Goal: Answer question/provide support: Share knowledge or assist other users

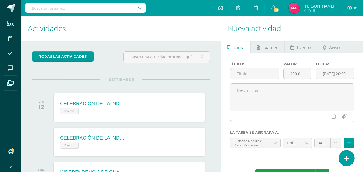
click at [345, 157] on icon at bounding box center [346, 159] width 5 height 6
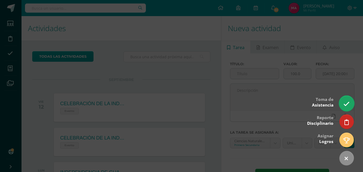
click at [343, 105] on link at bounding box center [345, 104] width 15 height 16
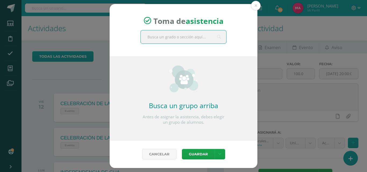
click at [212, 36] on input "text" at bounding box center [183, 36] width 85 height 13
type input "segundo a"
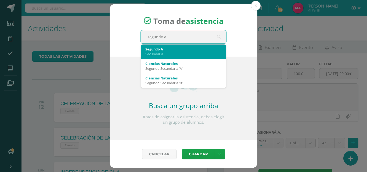
click at [197, 49] on div "Segundo A" at bounding box center [183, 49] width 76 height 5
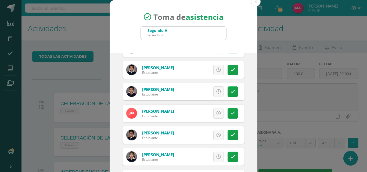
scroll to position [265, 0]
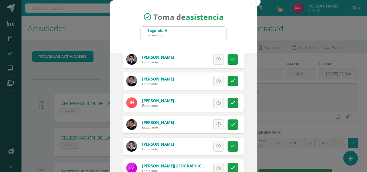
click at [213, 124] on link at bounding box center [218, 124] width 10 height 10
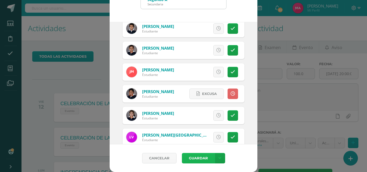
click at [198, 159] on button "Guardar" at bounding box center [198, 158] width 33 height 10
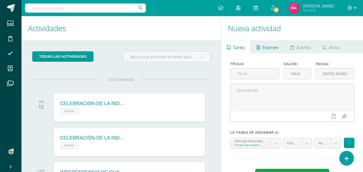
click at [267, 52] on span "Examen" at bounding box center [270, 47] width 16 height 13
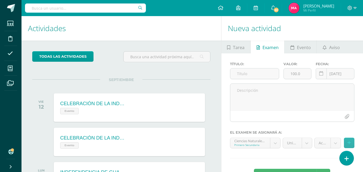
scroll to position [53, 0]
